Goal: Information Seeking & Learning: Find contact information

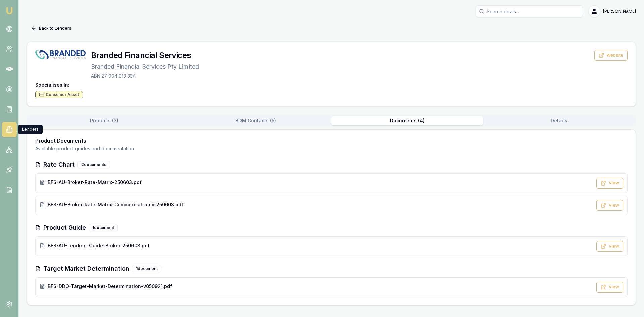
click at [9, 128] on icon at bounding box center [9, 129] width 7 height 7
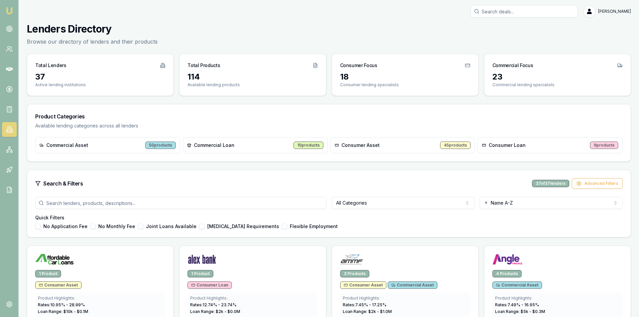
click at [242, 202] on input "search" at bounding box center [180, 203] width 291 height 12
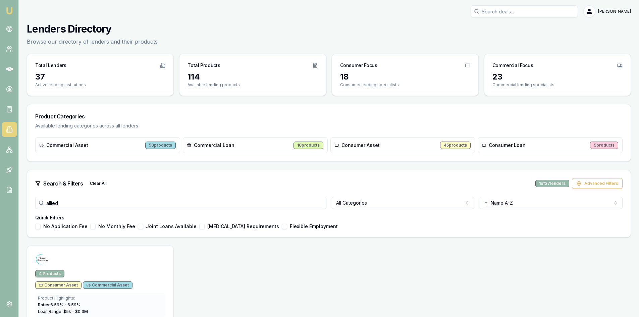
type input "allied"
click at [41, 260] on img at bounding box center [42, 259] width 14 height 11
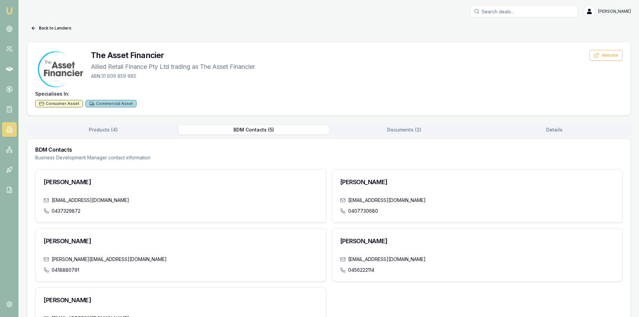
click at [243, 126] on button "BDM Contacts ( 5 )" at bounding box center [253, 129] width 150 height 9
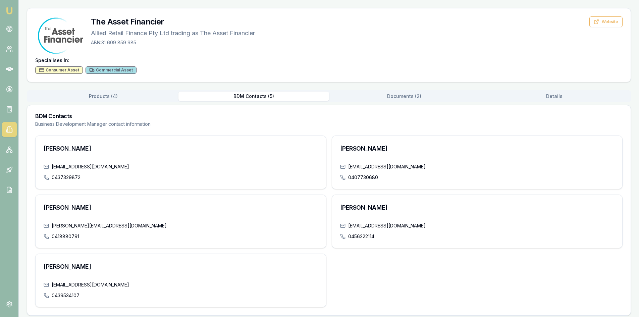
click at [396, 94] on div "Back to Lenders The Asset Financier Allied Retail Finance Pty Ltd trading as Th…" at bounding box center [329, 152] width 604 height 326
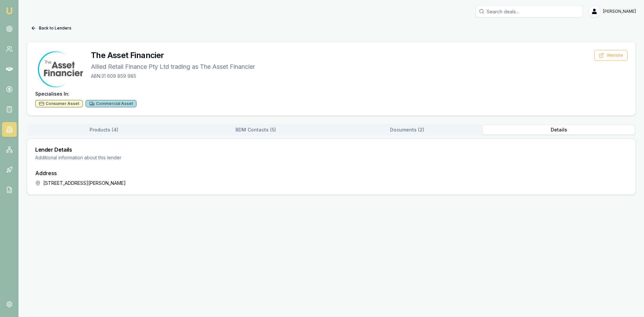
click at [552, 132] on button "Details" at bounding box center [559, 129] width 152 height 9
click at [265, 132] on button "BDM Contacts ( 5 )" at bounding box center [256, 129] width 152 height 9
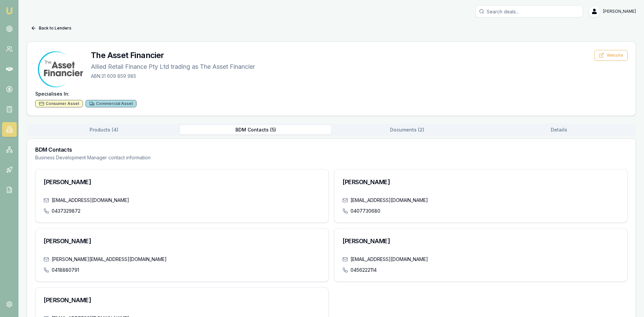
click at [382, 89] on div "Back to Lenders The Asset Financier Allied Retail Finance Pty Ltd trading as Th…" at bounding box center [331, 186] width 609 height 326
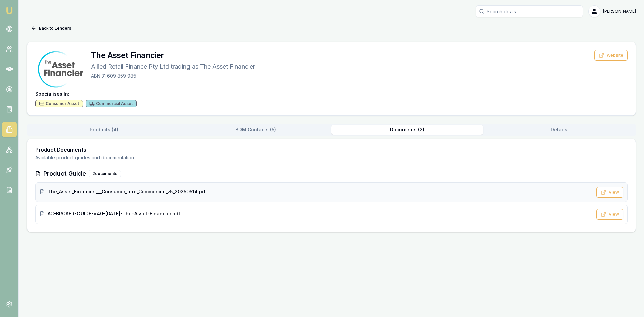
click at [72, 193] on span "The_Asset_Financier___Consumer_and_Commercial_v5_20250514.pdf" at bounding box center [127, 191] width 159 height 7
click at [104, 216] on span "AC-BROKER-GUIDE-V40-MAR25-The-Asset-Financier.pdf" at bounding box center [114, 213] width 133 height 7
click at [13, 32] on link at bounding box center [9, 28] width 15 height 15
